Goal: Information Seeking & Learning: Check status

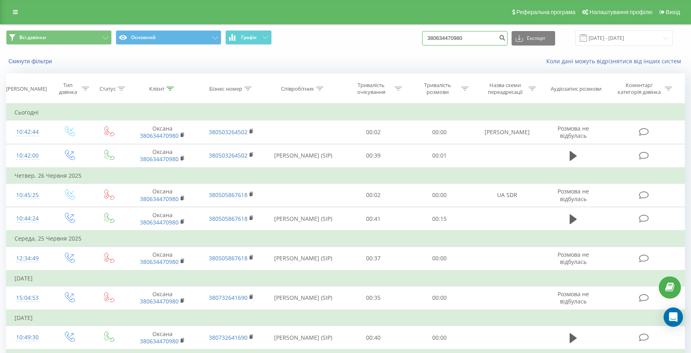
drag, startPoint x: 0, startPoint y: 0, endPoint x: 475, endPoint y: 42, distance: 477.3
click at [475, 42] on input "380634470980" at bounding box center [464, 38] width 85 height 15
paste input "73590063"
type input "380673590063"
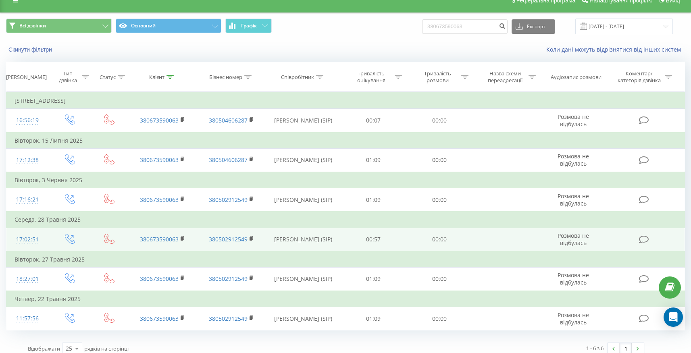
scroll to position [19, 0]
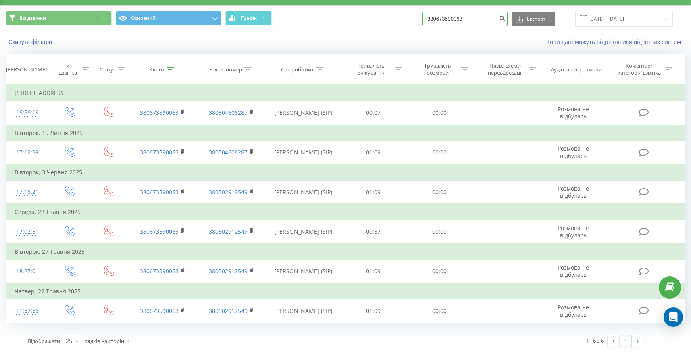
click at [470, 19] on input "380673590063" at bounding box center [464, 19] width 85 height 15
paste input "972130707"
type input "380972130707"
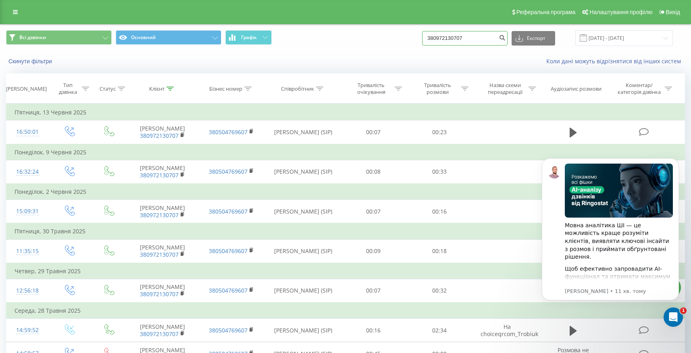
click at [497, 42] on input "380972130707" at bounding box center [464, 38] width 85 height 15
paste input "660616763"
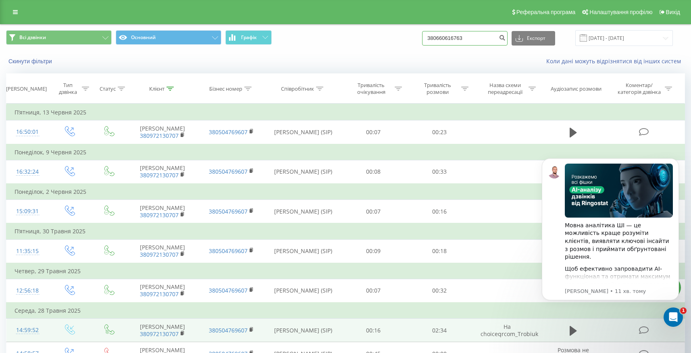
type input "380660616763"
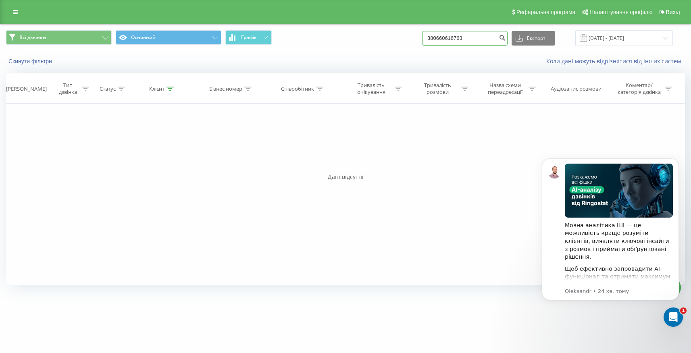
click at [473, 38] on input "380660616763" at bounding box center [464, 38] width 85 height 15
paste input "+380502126297"
type input "380502126297"
click at [610, 34] on input "[DATE] - [DATE]" at bounding box center [624, 38] width 98 height 16
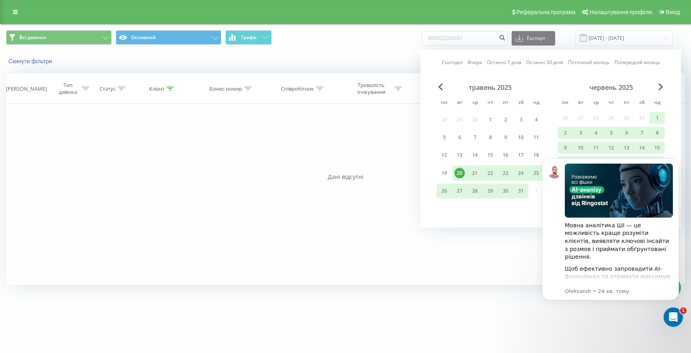
click at [463, 171] on div "20" at bounding box center [459, 173] width 10 height 10
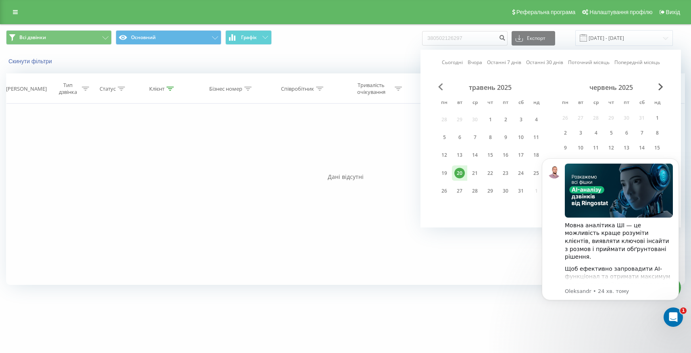
click at [438, 85] on span "Previous Month" at bounding box center [440, 86] width 5 height 7
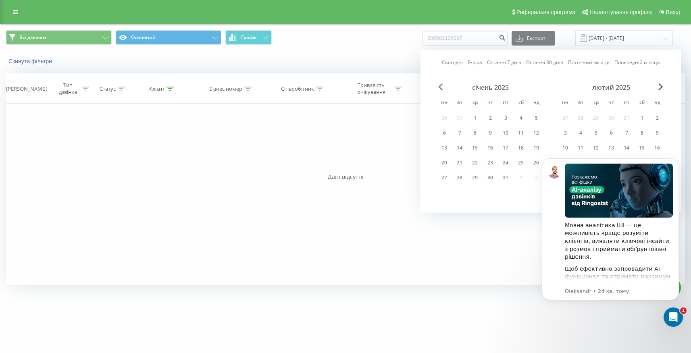
click at [438, 85] on span "Previous Month" at bounding box center [440, 86] width 5 height 7
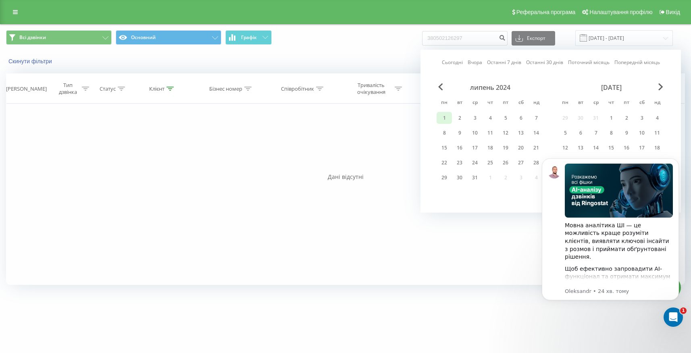
click at [448, 117] on div "1" at bounding box center [444, 118] width 10 height 10
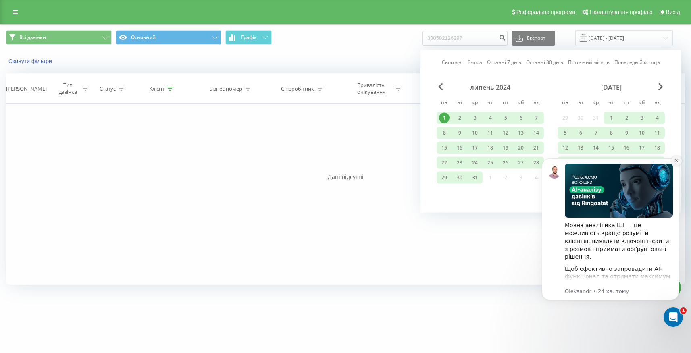
click at [677, 161] on icon "Dismiss notification" at bounding box center [676, 160] width 3 height 3
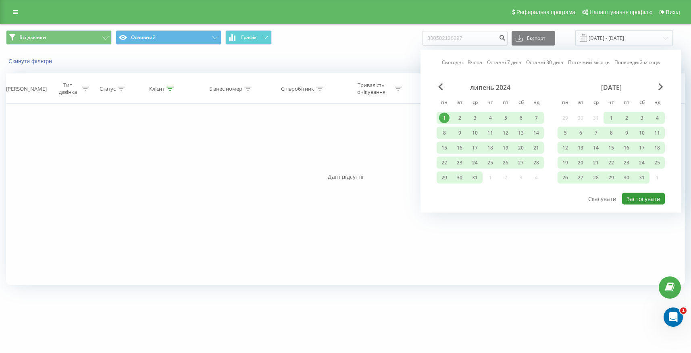
click at [635, 196] on button "Застосувати" at bounding box center [643, 199] width 43 height 12
type input "[DATE] - [DATE]"
